Goal: Information Seeking & Learning: Understand process/instructions

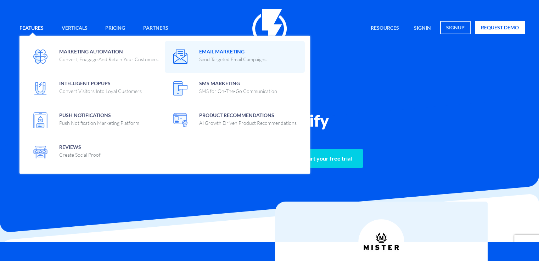
click at [228, 53] on span "Email Marketing Send Targeted Email Campaigns" at bounding box center [232, 54] width 67 height 17
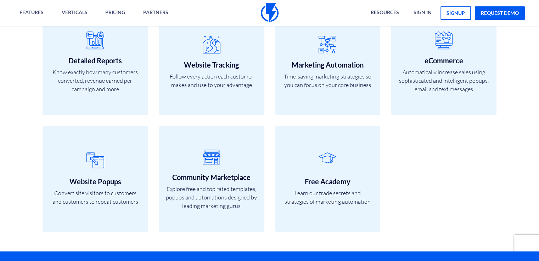
scroll to position [2408, 0]
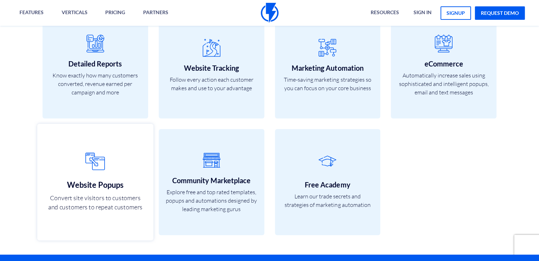
click at [101, 151] on icon at bounding box center [95, 163] width 101 height 28
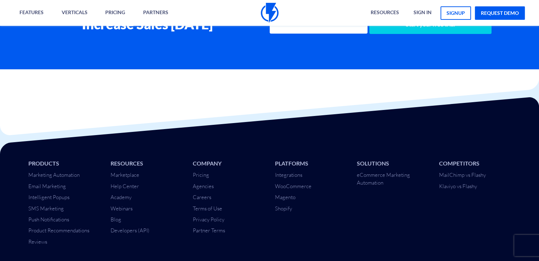
scroll to position [2963, 0]
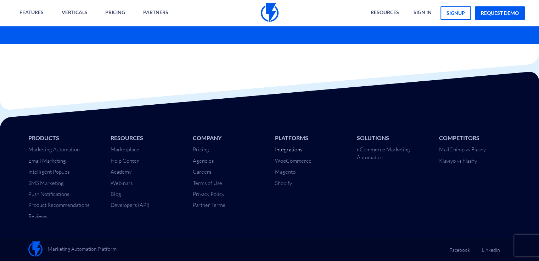
click at [294, 149] on link "Integrations" at bounding box center [287, 149] width 27 height 7
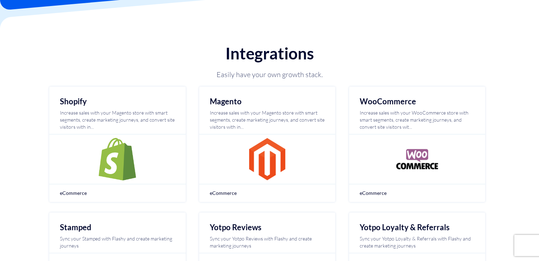
scroll to position [106, 0]
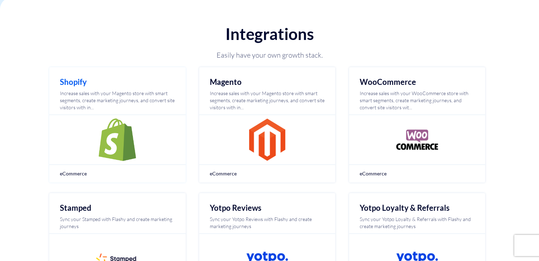
click at [155, 135] on div at bounding box center [117, 140] width 136 height 50
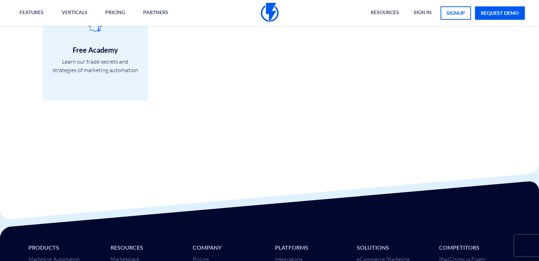
scroll to position [2288, 0]
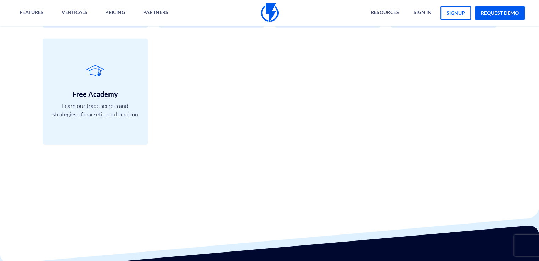
scroll to position [2288, 0]
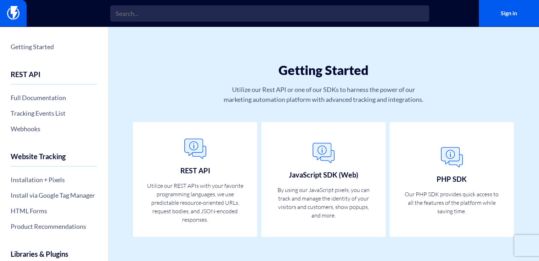
scroll to position [11, 0]
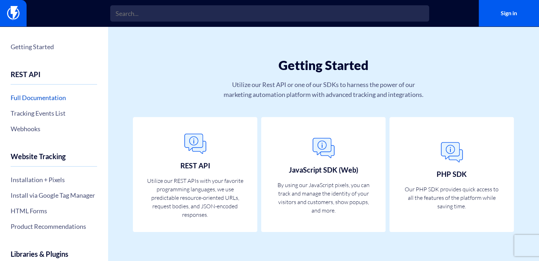
click at [55, 96] on link "Full Documentation" at bounding box center [54, 98] width 86 height 12
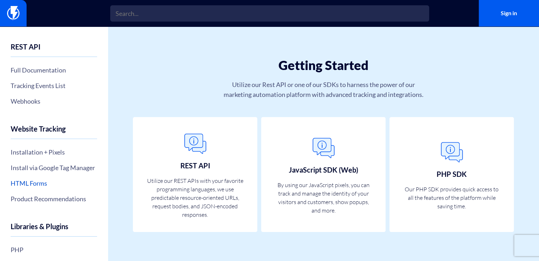
scroll to position [71, 0]
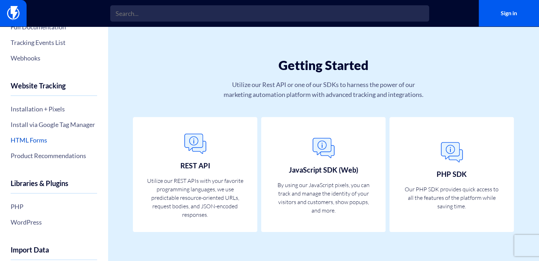
click at [22, 146] on link "HTML Forms" at bounding box center [54, 140] width 86 height 12
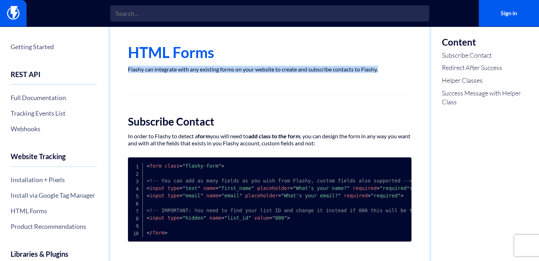
drag, startPoint x: 383, startPoint y: 71, endPoint x: 122, endPoint y: 70, distance: 261.0
copy p "Flashy can integrate with any existing forms on your website to create and subs…"
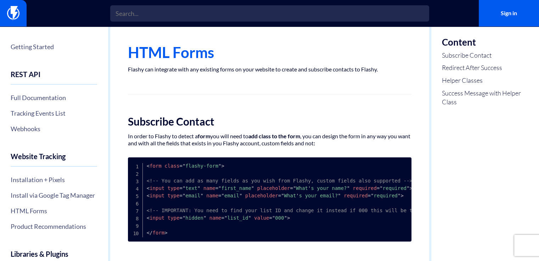
drag, startPoint x: 178, startPoint y: 71, endPoint x: 154, endPoint y: 80, distance: 25.5
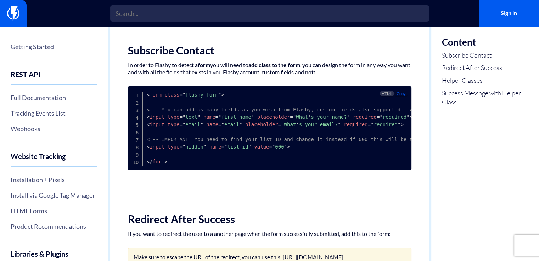
scroll to position [71, 0]
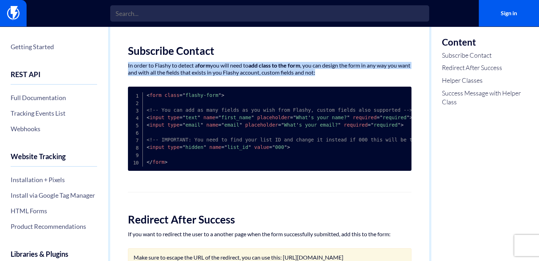
drag, startPoint x: 292, startPoint y: 68, endPoint x: 118, endPoint y: 57, distance: 174.2
click at [118, 57] on div "HTML Forms Flashy can integrate with any existing forms on your website to crea…" at bounding box center [269, 237] width 319 height 562
copy p "In order to Flashy to detect a form you will need to add class to the form , yo…"
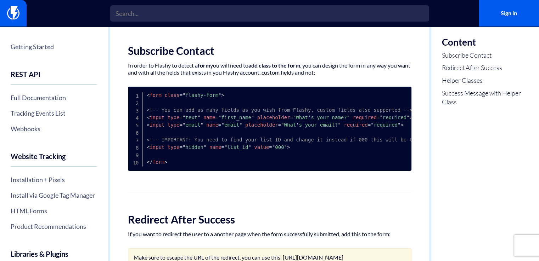
click at [337, 80] on div "HTML Forms Flashy can integrate with any existing forms on your website to crea…" at bounding box center [269, 237] width 319 height 562
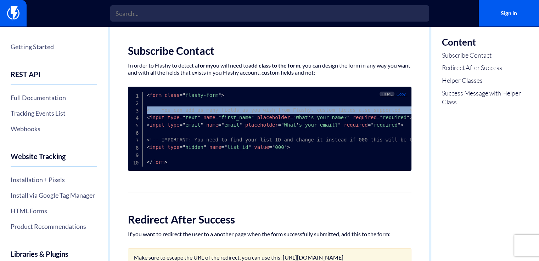
drag, startPoint x: 392, startPoint y: 109, endPoint x: 144, endPoint y: 110, distance: 247.2
click at [144, 110] on pre "< form class = " flashy-form " > <!-- You can add as many fields as you wish fr…" at bounding box center [269, 129] width 283 height 84
copy span "<!-- You can add as many fields as you wish from Flashy, custom fields also sup…"
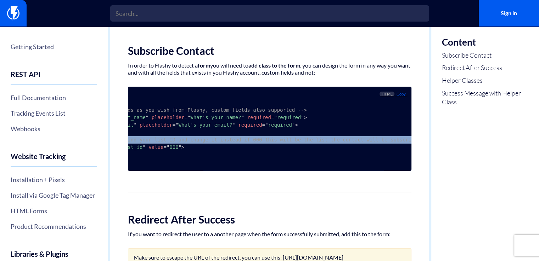
scroll to position [0, 0]
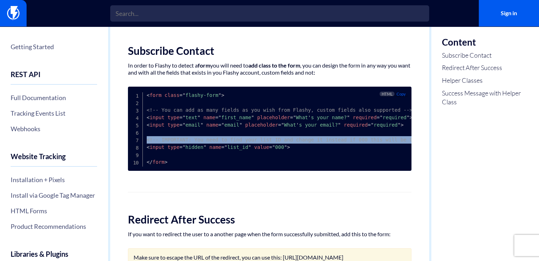
drag, startPoint x: 407, startPoint y: 140, endPoint x: 118, endPoint y: 137, distance: 289.0
click at [118, 137] on div "HTML Forms Flashy can integrate with any existing forms on your website to crea…" at bounding box center [269, 237] width 319 height 562
copy span "<!-- IMPORTANT: You need to find your list ID and change it instead if 000 this…"
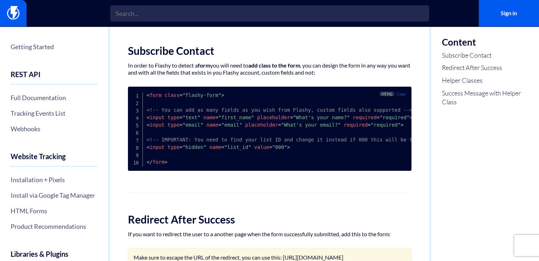
click at [301, 160] on pre "< form class = " flashy-form " > <!-- You can add as many fields as you wish fr…" at bounding box center [269, 129] width 283 height 84
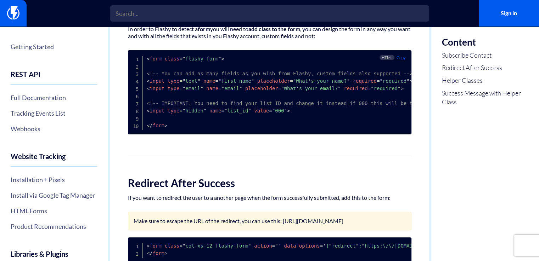
scroll to position [106, 0]
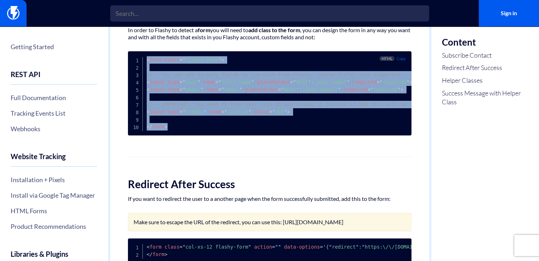
drag, startPoint x: 168, startPoint y: 127, endPoint x: 125, endPoint y: 51, distance: 87.2
click at [125, 51] on div "HTML Forms Flashy can integrate with any existing forms on your website to crea…" at bounding box center [269, 201] width 319 height 562
copy code "< form class = " flashy-form " > <!-- You can add as many fields as you wish fr…"
click at [191, 60] on span "= " flashy-form "" at bounding box center [200, 60] width 42 height 6
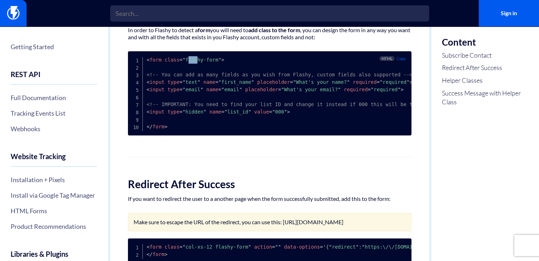
drag, startPoint x: 183, startPoint y: 61, endPoint x: 193, endPoint y: 61, distance: 9.6
click at [193, 61] on span "= " flashy-form "" at bounding box center [200, 60] width 42 height 6
drag, startPoint x: 182, startPoint y: 61, endPoint x: 212, endPoint y: 60, distance: 30.1
click at [212, 60] on span "= " flashy-form "" at bounding box center [200, 60] width 42 height 6
copy span "flashy-form"
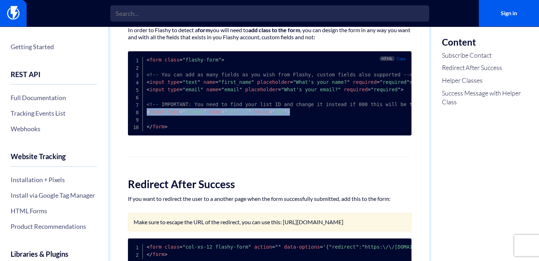
drag, startPoint x: 288, startPoint y: 111, endPoint x: 145, endPoint y: 114, distance: 142.7
click at [145, 114] on pre "< form class = " flashy-form " > <!-- You can add as many fields as you wish fr…" at bounding box center [269, 93] width 283 height 84
copy span "< input type = " hidden " name = " list_id " value = " 000 " >"
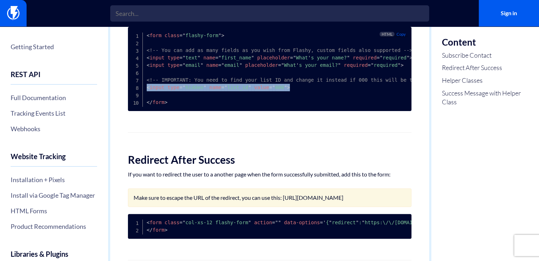
scroll to position [199, 0]
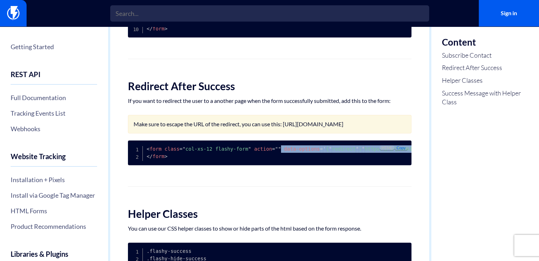
scroll to position [0, 13]
drag, startPoint x: 270, startPoint y: 160, endPoint x: 402, endPoint y: 164, distance: 132.5
click at [402, 164] on pre "< form class = " col-xs-12 flashy-form " action = " " data-options = ' { " redi…" at bounding box center [269, 153] width 283 height 25
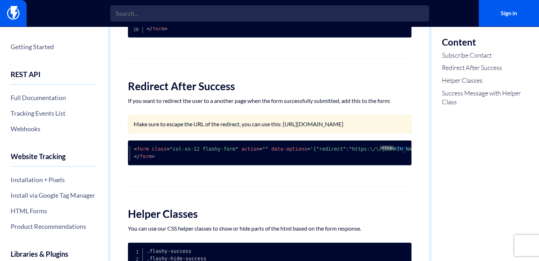
click at [355, 165] on pre "< form class = " col-xs-12 flashy-form " action = " " data-options = ' { " redi…" at bounding box center [269, 153] width 283 height 25
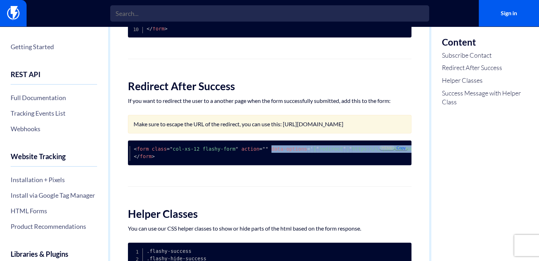
drag, startPoint x: 260, startPoint y: 163, endPoint x: 403, endPoint y: 164, distance: 143.1
click at [403, 164] on pre "< form class = " col-xs-12 flashy-form " action = " " data-options = ' { " redi…" at bounding box center [269, 153] width 283 height 25
copy span "data-options = ' { " redirect " : " https:\/\/flashyapp.com " } '"
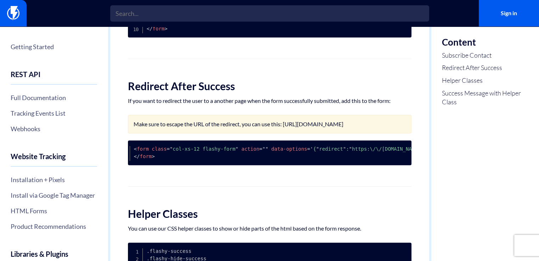
click at [197, 189] on div "HTML Forms Flashy can integrate with any existing forms on your website to crea…" at bounding box center [269, 103] width 319 height 562
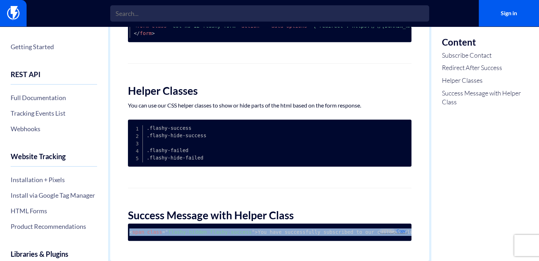
scroll to position [0, 24]
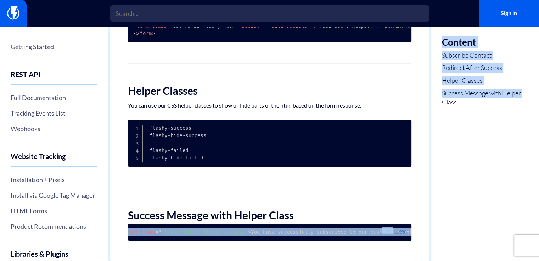
drag, startPoint x: 146, startPoint y: 226, endPoint x: 433, endPoint y: 230, distance: 286.9
copy section "< span class = " flashy-hidden flashy-success " > You have successfully subscri…"
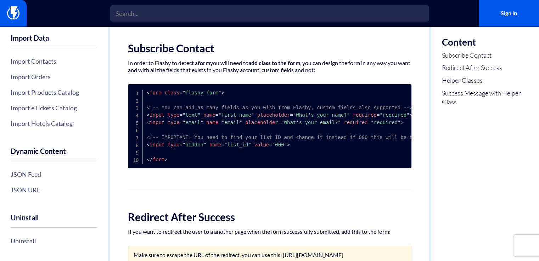
scroll to position [62, 0]
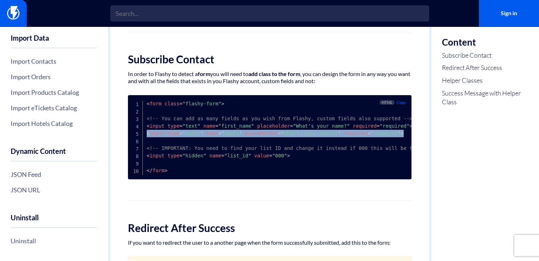
drag, startPoint x: 382, startPoint y: 131, endPoint x: 141, endPoint y: 133, distance: 241.9
click at [141, 133] on pre "< form class = " flashy-form " > <!-- You can add as many fields as you wish fr…" at bounding box center [269, 137] width 283 height 84
copy span "< input type = " email " name = " email " placeholder = " What ' s your email? …"
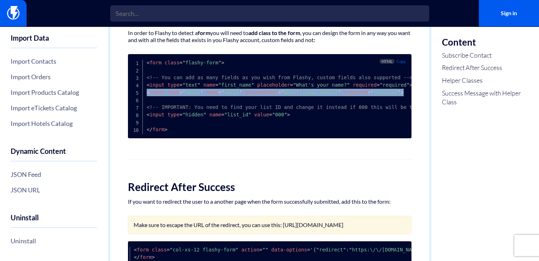
scroll to position [103, 0]
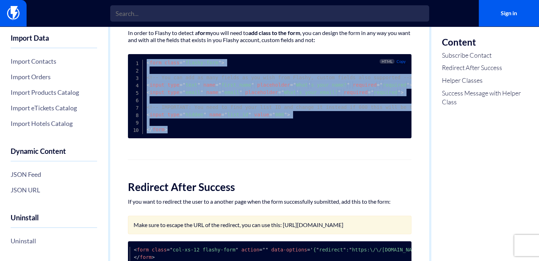
drag, startPoint x: 176, startPoint y: 134, endPoint x: 121, endPoint y: 65, distance: 87.4
click at [121, 65] on div "HTML Forms Flashy can integrate with any existing forms on your website to crea…" at bounding box center [269, 204] width 319 height 562
copy code "< form class = " flashy-form " > <!-- You can add as many fields as you wish fr…"
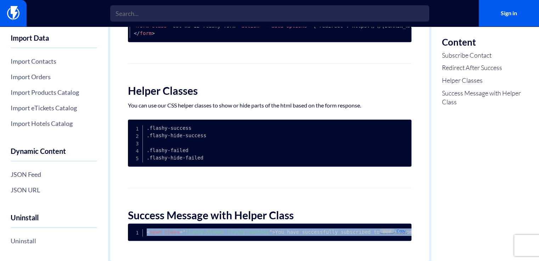
scroll to position [0, 24]
drag, startPoint x: 145, startPoint y: 226, endPoint x: 419, endPoint y: 234, distance: 273.5
copy code "< span class = " flashy-hidden flashy-success " > You have successfully subscri…"
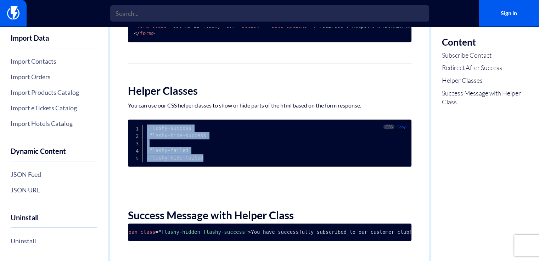
drag, startPoint x: 206, startPoint y: 155, endPoint x: 144, endPoint y: 119, distance: 70.9
click at [144, 120] on pre ".flashy-success .flashy-hide-success .flashy-failed .flashy-hide-failed" at bounding box center [269, 143] width 283 height 47
copy code ".flashy-success .flashy-hide-success .flashy-failed .flashy-hide-failed"
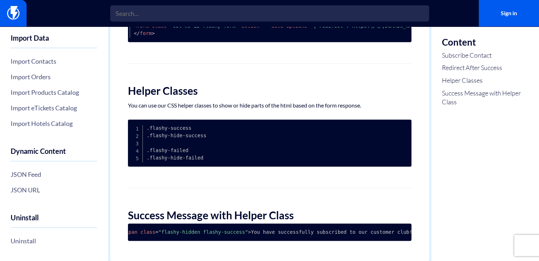
drag, startPoint x: 368, startPoint y: 98, endPoint x: 108, endPoint y: 104, distance: 260.7
click at [175, 102] on p "You can use our CSS helper classes to show or hide parts of the html based on t…" at bounding box center [269, 105] width 283 height 7
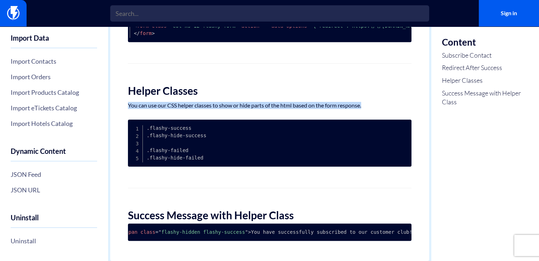
click at [175, 102] on p "You can use our CSS helper classes to show or hide parts of the html based on t…" at bounding box center [269, 105] width 283 height 7
copy div "You can use our CSS helper classes to show or hide parts of the html based on t…"
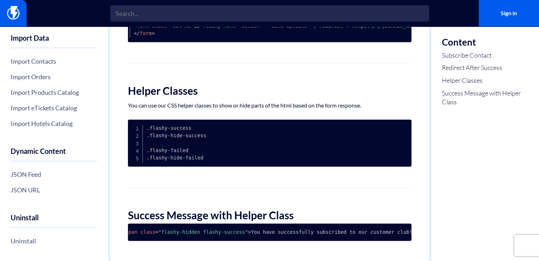
click at [220, 229] on span "= " flashy-hidden flashy-success "" at bounding box center [201, 232] width 92 height 6
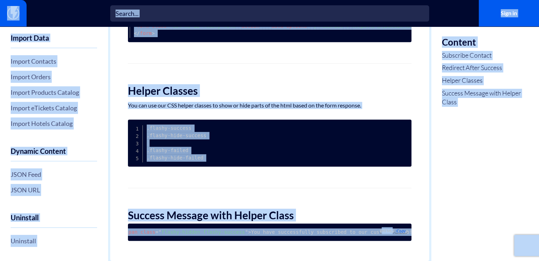
click at [220, 229] on span "= " flashy-hidden flashy-success "" at bounding box center [201, 232] width 92 height 6
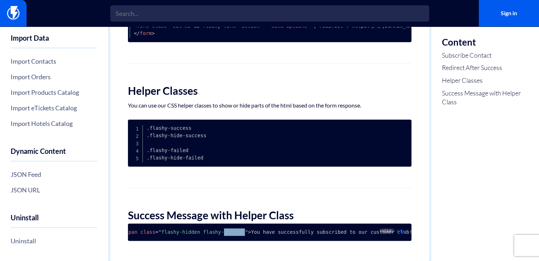
click at [220, 229] on span "= " flashy-hidden flashy-success "" at bounding box center [201, 232] width 92 height 6
click at [204, 229] on span "= " flashy-hidden flashy-success "" at bounding box center [201, 232] width 92 height 6
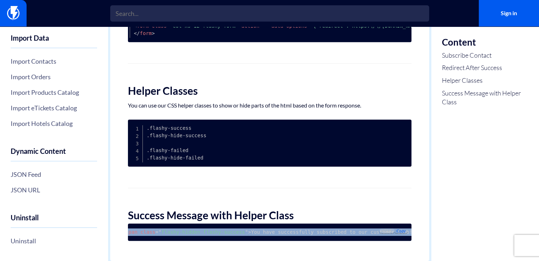
drag, startPoint x: 146, startPoint y: 228, endPoint x: 424, endPoint y: 232, distance: 278.7
copy code "< span class = " flashy-hidden flashy-success " > You have successfully subscri…"
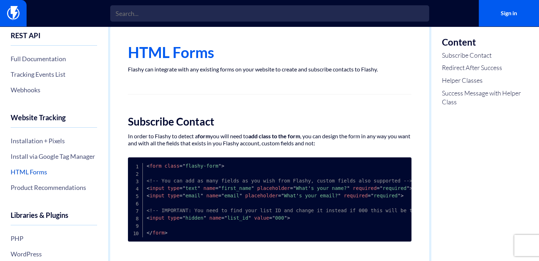
scroll to position [17, 0]
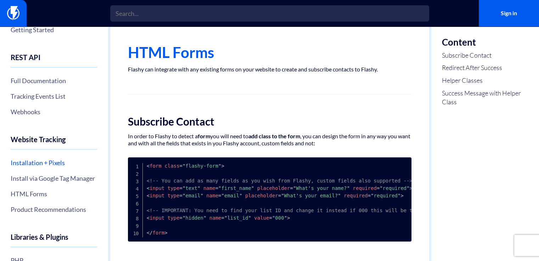
click at [25, 162] on link "Installation + Pixels" at bounding box center [54, 163] width 86 height 12
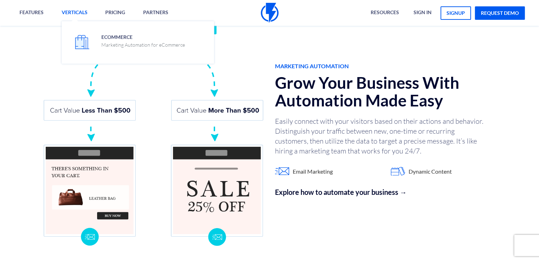
scroll to position [608, 0]
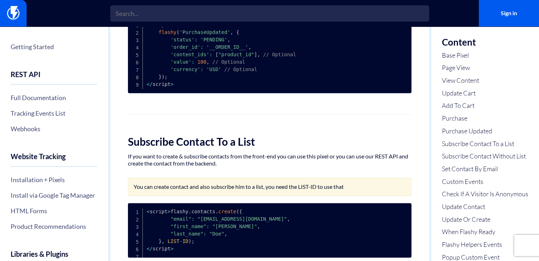
scroll to position [1057, 0]
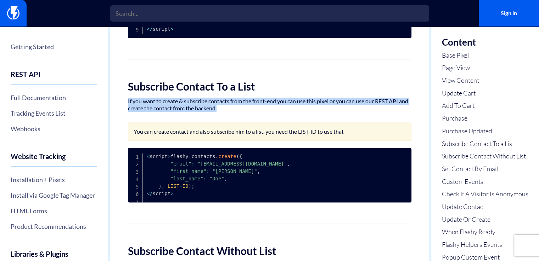
drag, startPoint x: 127, startPoint y: 105, endPoint x: 242, endPoint y: 114, distance: 115.5
click at [242, 114] on div "Installation + Pixels Use our JavaScript API on your website and application to…" at bounding box center [269, 197] width 319 height 2455
copy p "If you want to create & subscribe contacts from the front-end you can use this …"
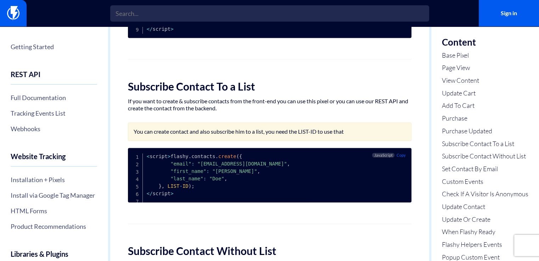
click at [229, 159] on pre "< script > flashy . contacts . create ( { "email" : "email@address.com" , "firs…" at bounding box center [269, 175] width 283 height 55
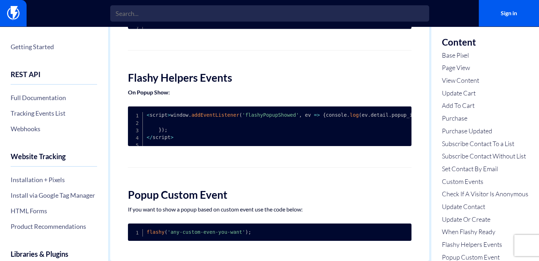
scroll to position [2275, 0]
click at [31, 195] on link "Install via Google Tag Manager" at bounding box center [54, 195] width 86 height 12
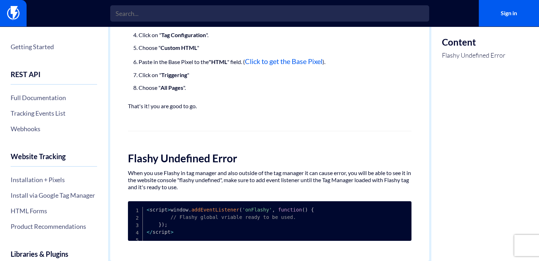
scroll to position [98, 0]
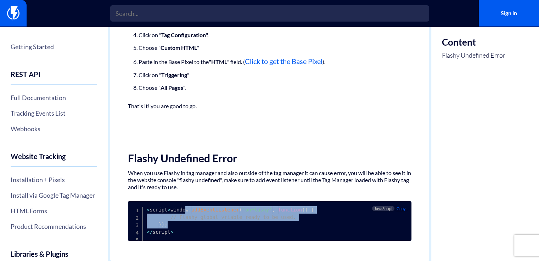
drag, startPoint x: 166, startPoint y: 224, endPoint x: 157, endPoint y: 207, distance: 19.2
click at [157, 207] on pre "< script > window . addEventListener ( 'onFlashy' , function ( ) { // Flashy gl…" at bounding box center [269, 222] width 283 height 40
copy code "window . addEventListener ( 'onFlashy' , function ( ) { // Flashy global vriabl…"
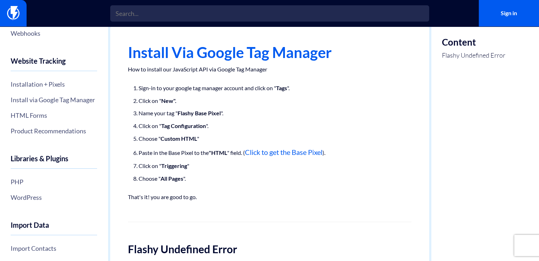
scroll to position [96, 0]
click at [31, 121] on link "HTML Forms" at bounding box center [54, 115] width 86 height 12
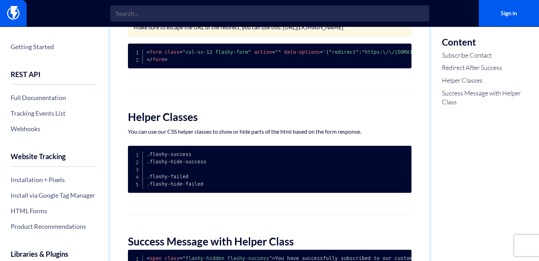
scroll to position [351, 0]
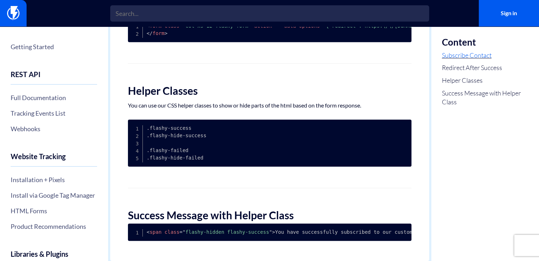
click at [460, 51] on link "Subscribe Contact" at bounding box center [485, 55] width 86 height 9
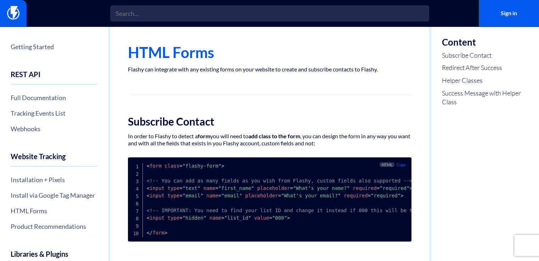
click at [269, 219] on span "= " 000 "" at bounding box center [278, 218] width 18 height 6
